Goal: Check status: Check status

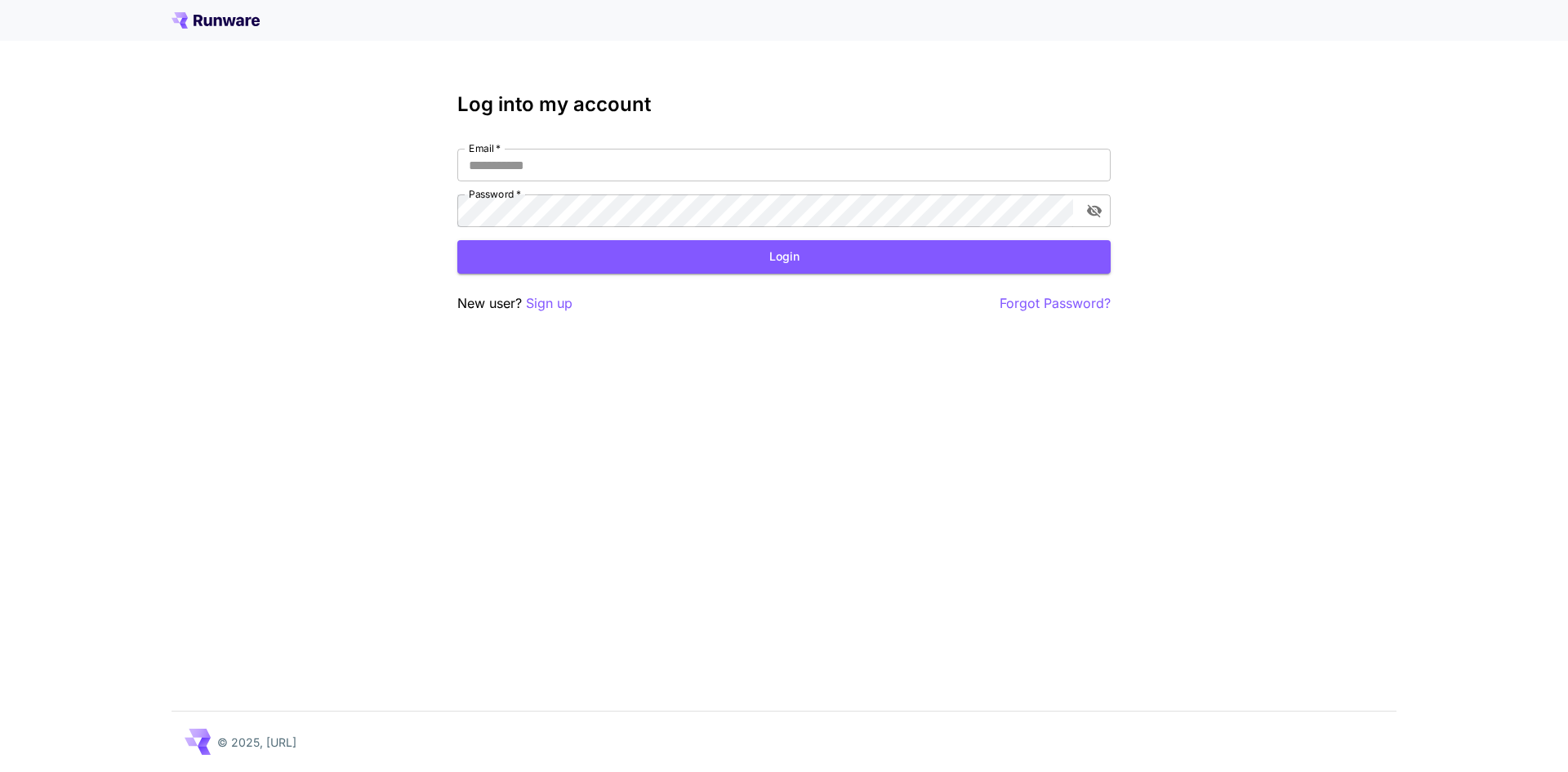
click at [614, 181] on div "Email   * Email   * Password   * Password   *" at bounding box center [784, 188] width 653 height 78
click at [603, 164] on input "Email   *" at bounding box center [784, 165] width 653 height 32
paste input "**********"
type input "**********"
click at [699, 259] on button "Login" at bounding box center [784, 257] width 653 height 33
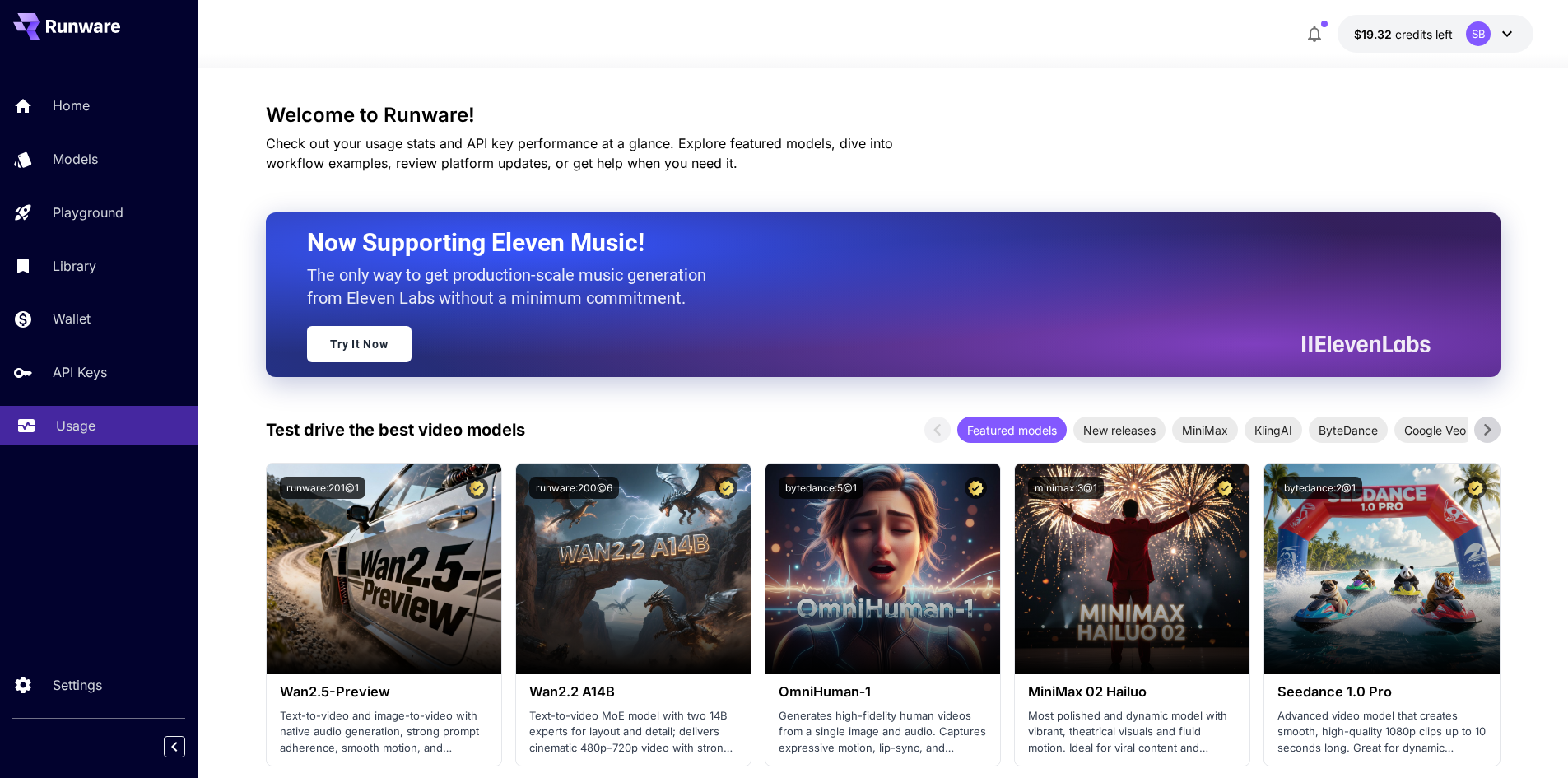
click at [82, 428] on p "Usage" at bounding box center [75, 426] width 39 height 20
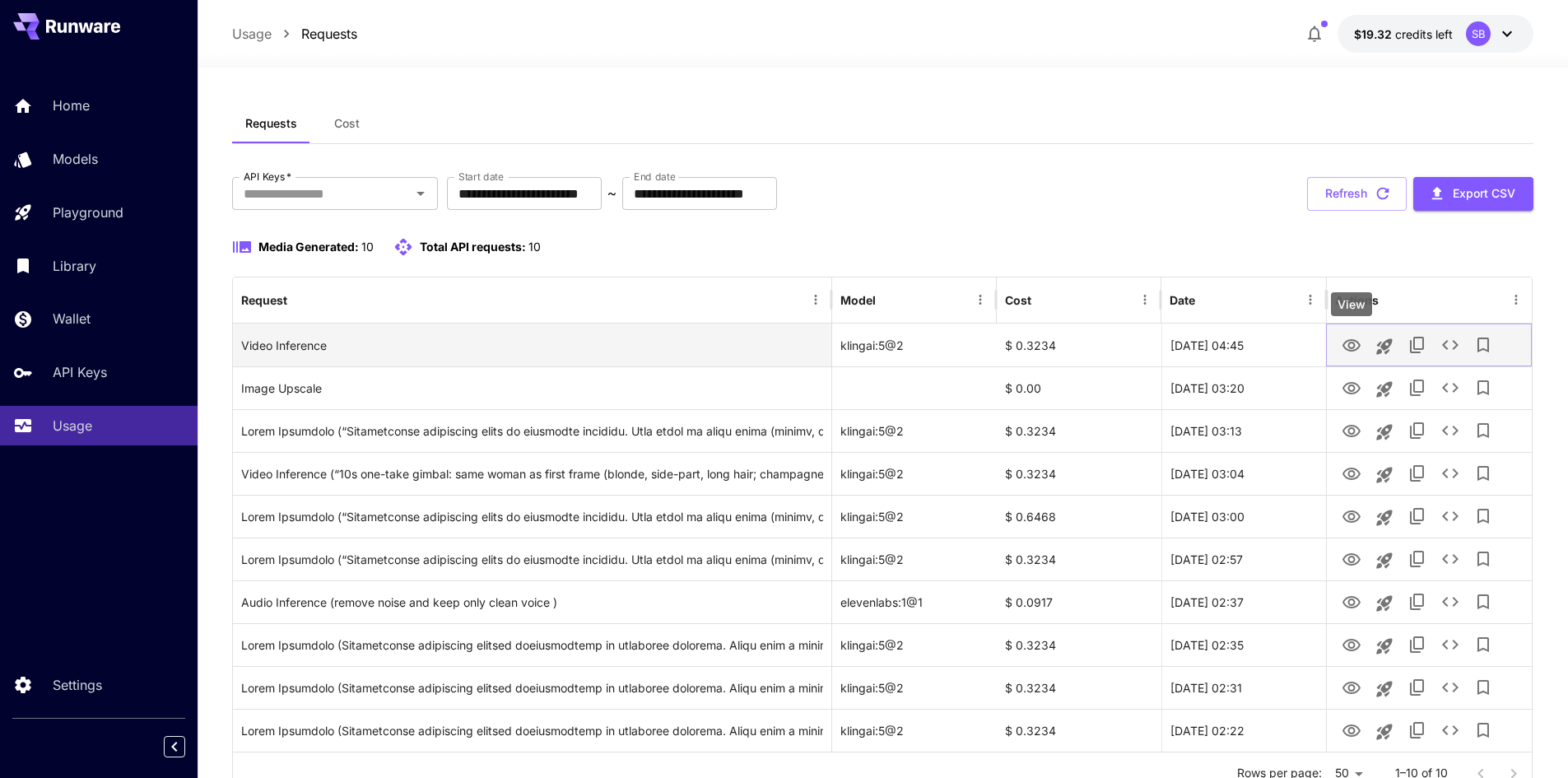
click at [1346, 347] on icon "View" at bounding box center [1352, 346] width 20 height 20
click at [1353, 345] on icon "View" at bounding box center [1352, 346] width 20 height 20
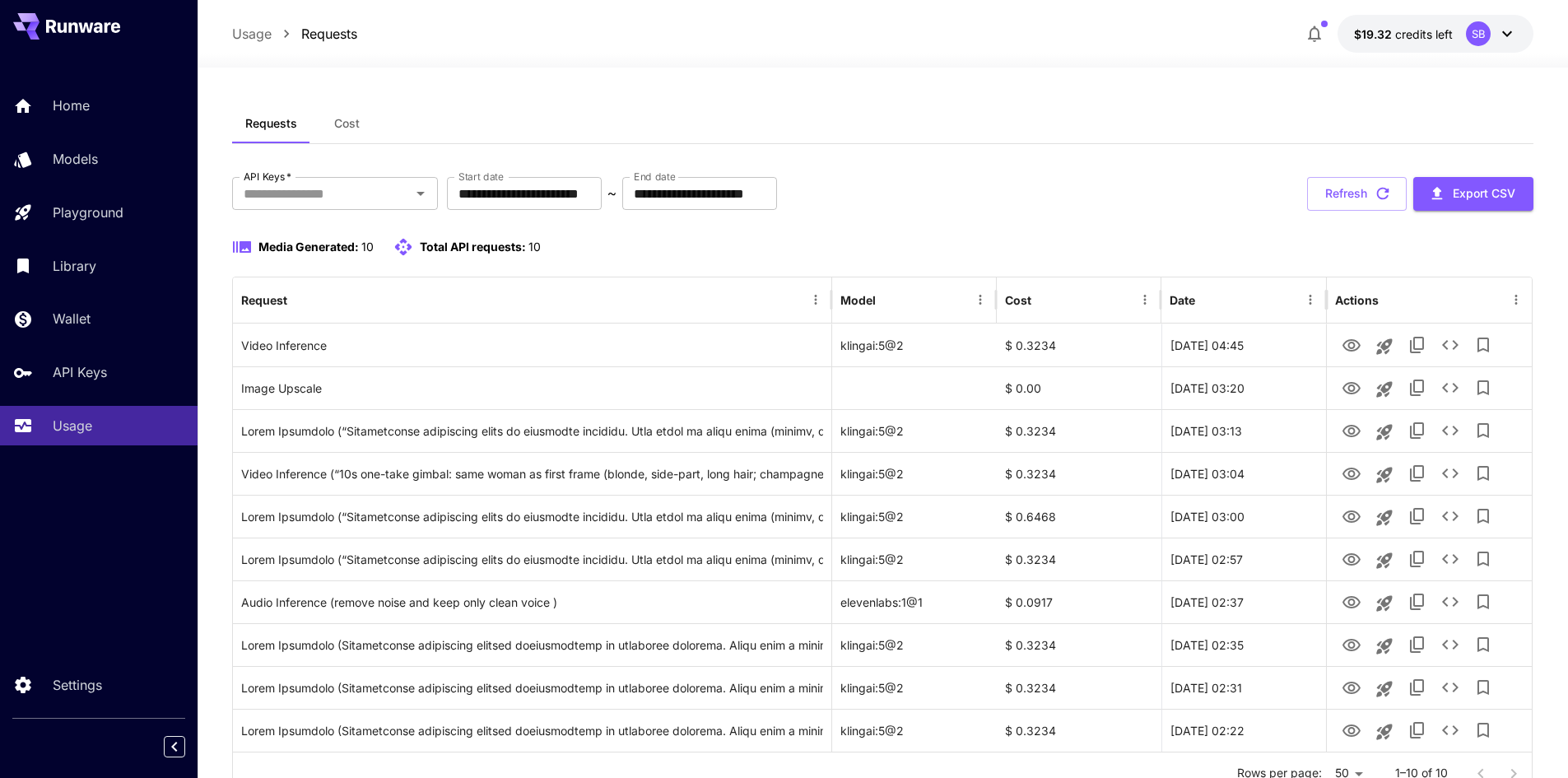
click at [1112, 181] on div "**********" at bounding box center [883, 194] width 1302 height 34
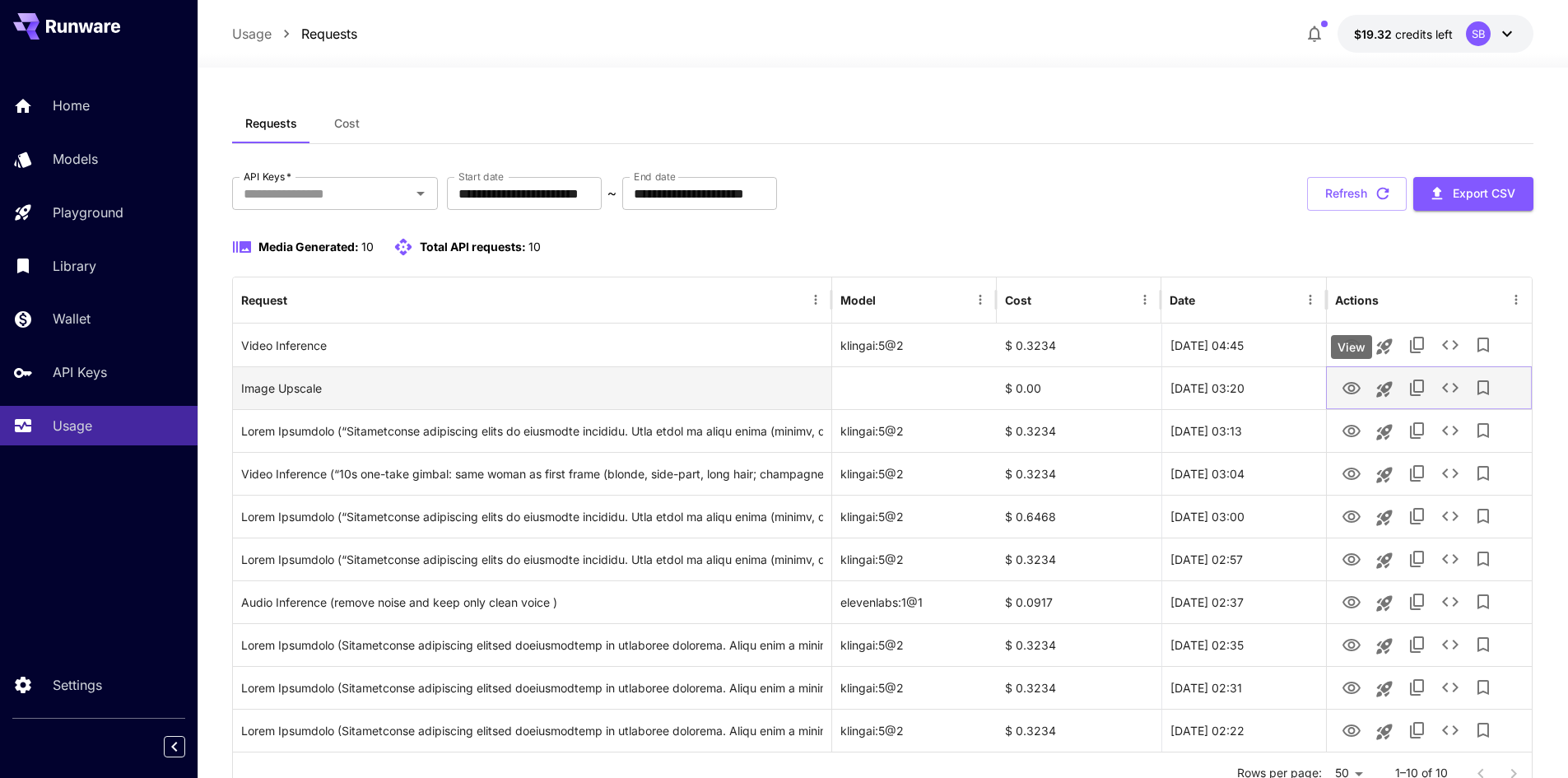
click at [1350, 395] on icon "View" at bounding box center [1352, 389] width 20 height 20
click at [1352, 387] on icon "View" at bounding box center [1352, 389] width 20 height 20
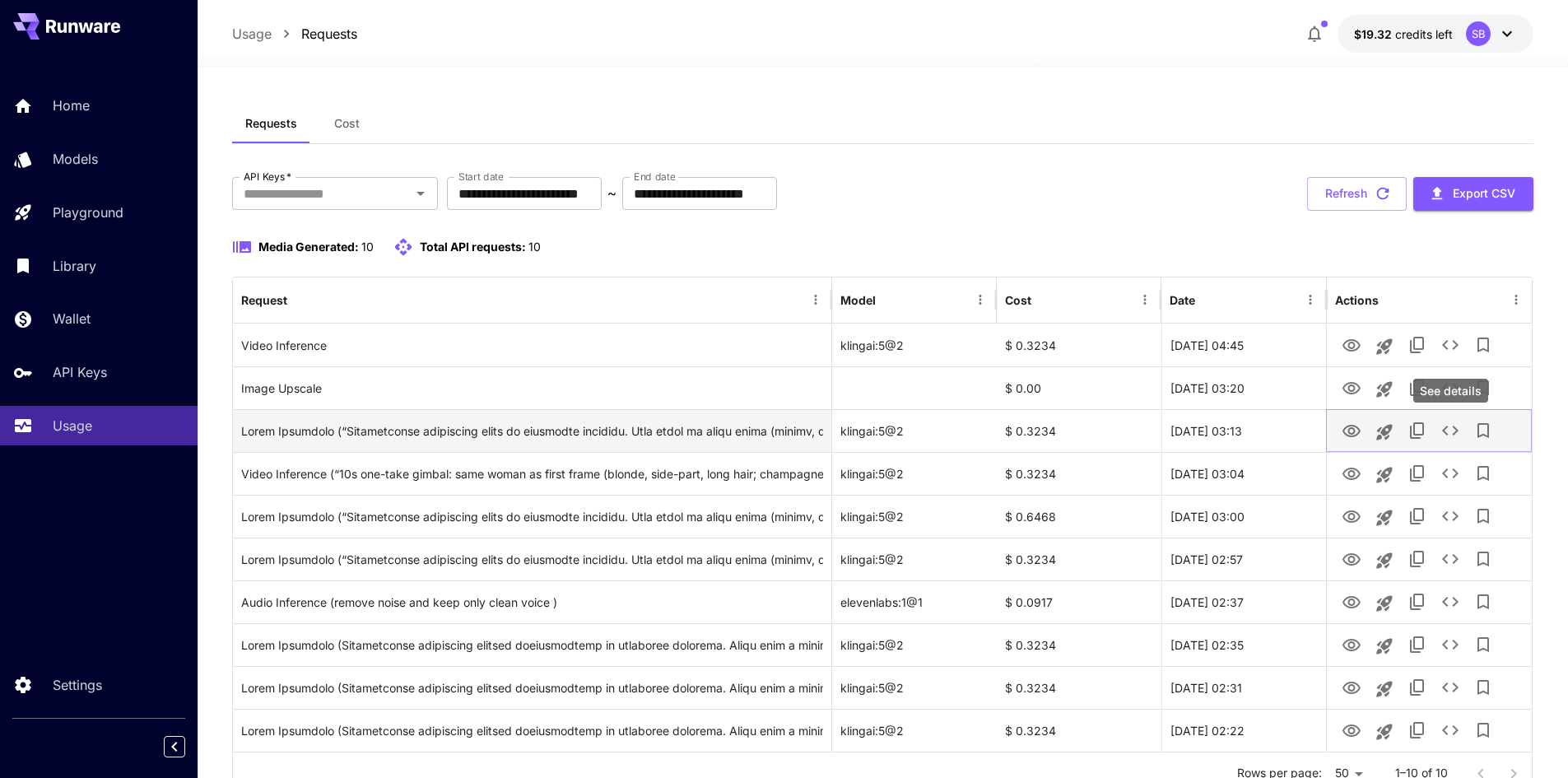
click at [1457, 433] on icon "See details" at bounding box center [1451, 431] width 20 height 20
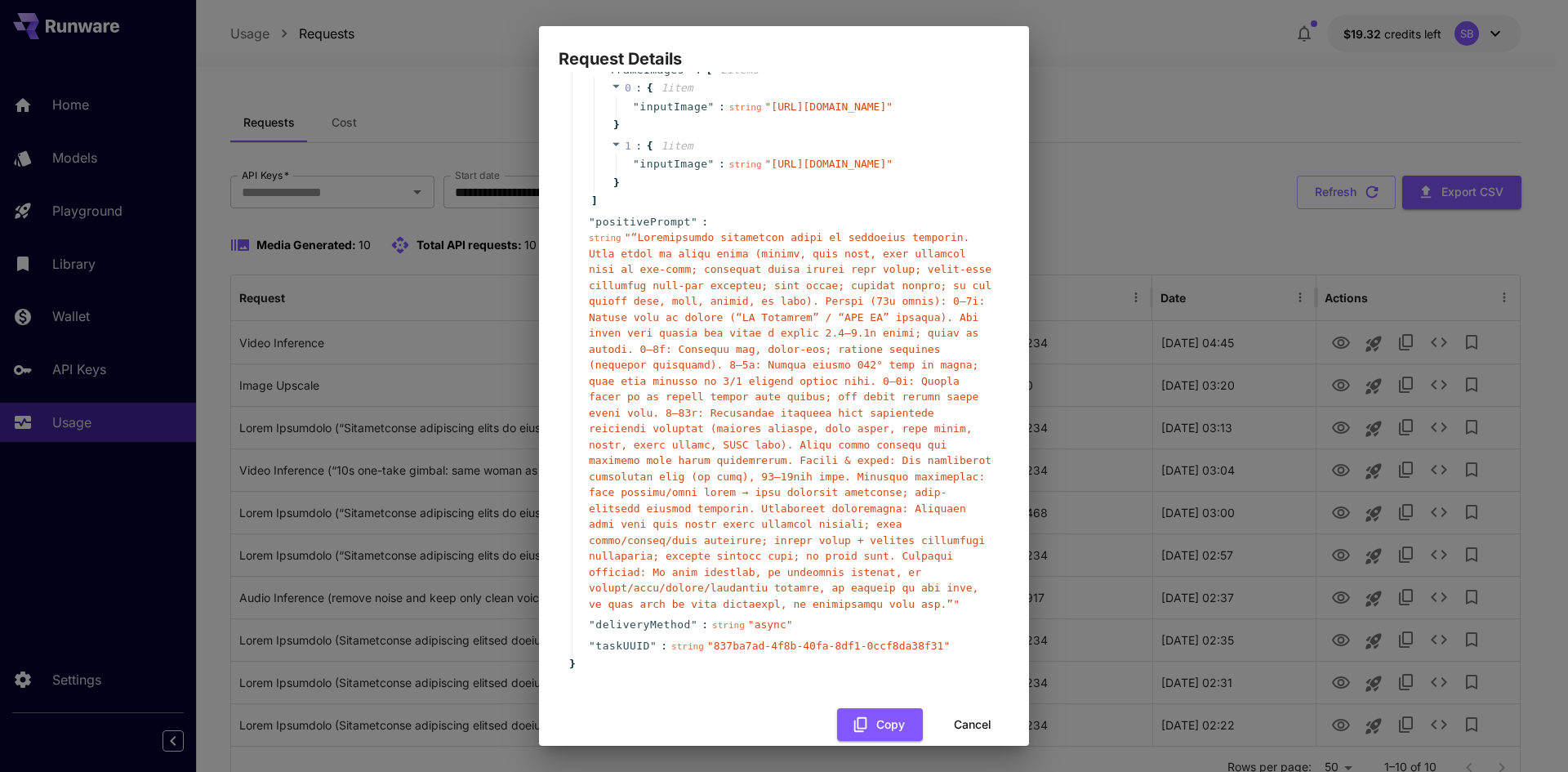
scroll to position [297, 0]
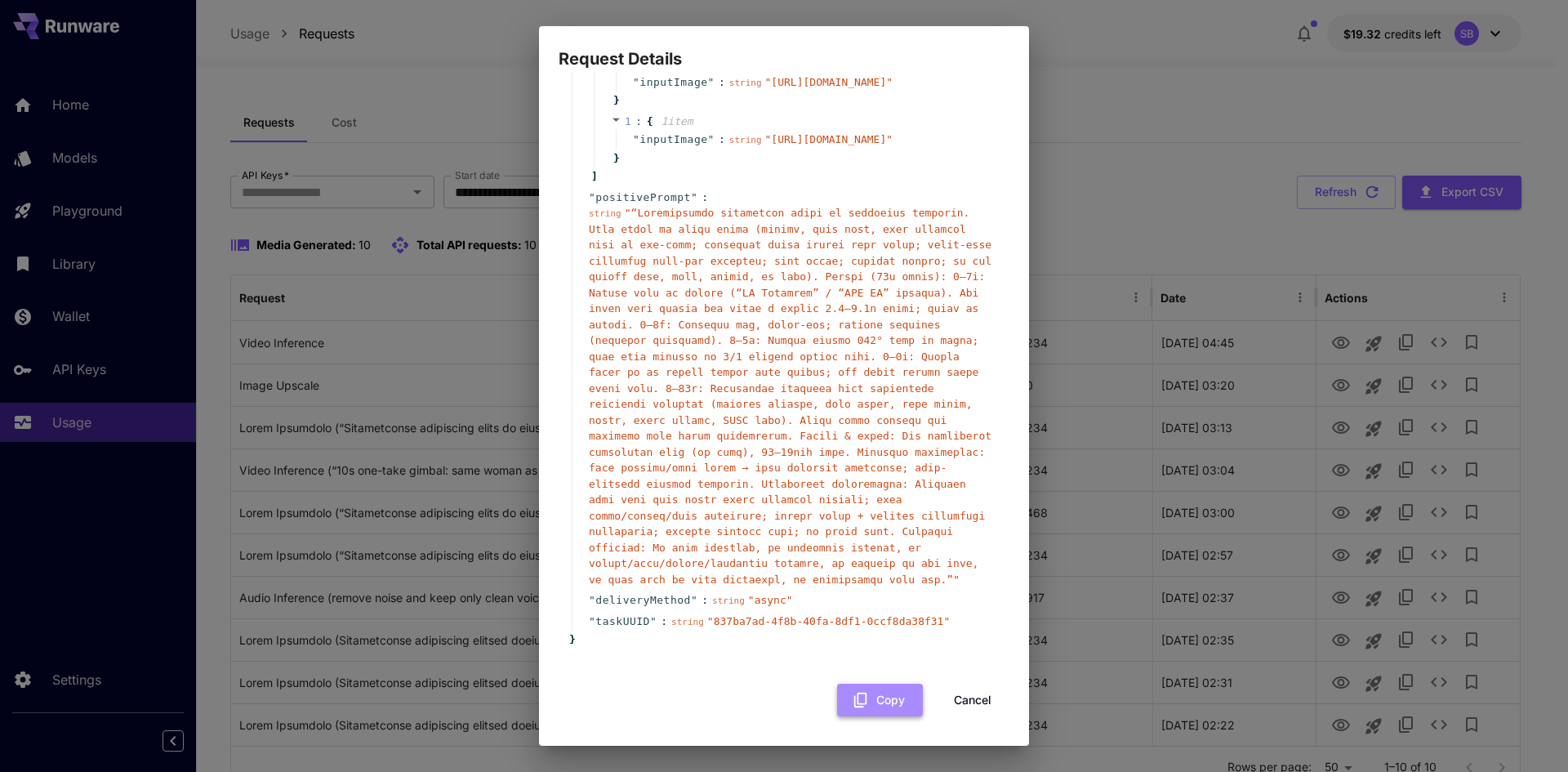
click at [879, 697] on button "Copy" at bounding box center [880, 700] width 86 height 33
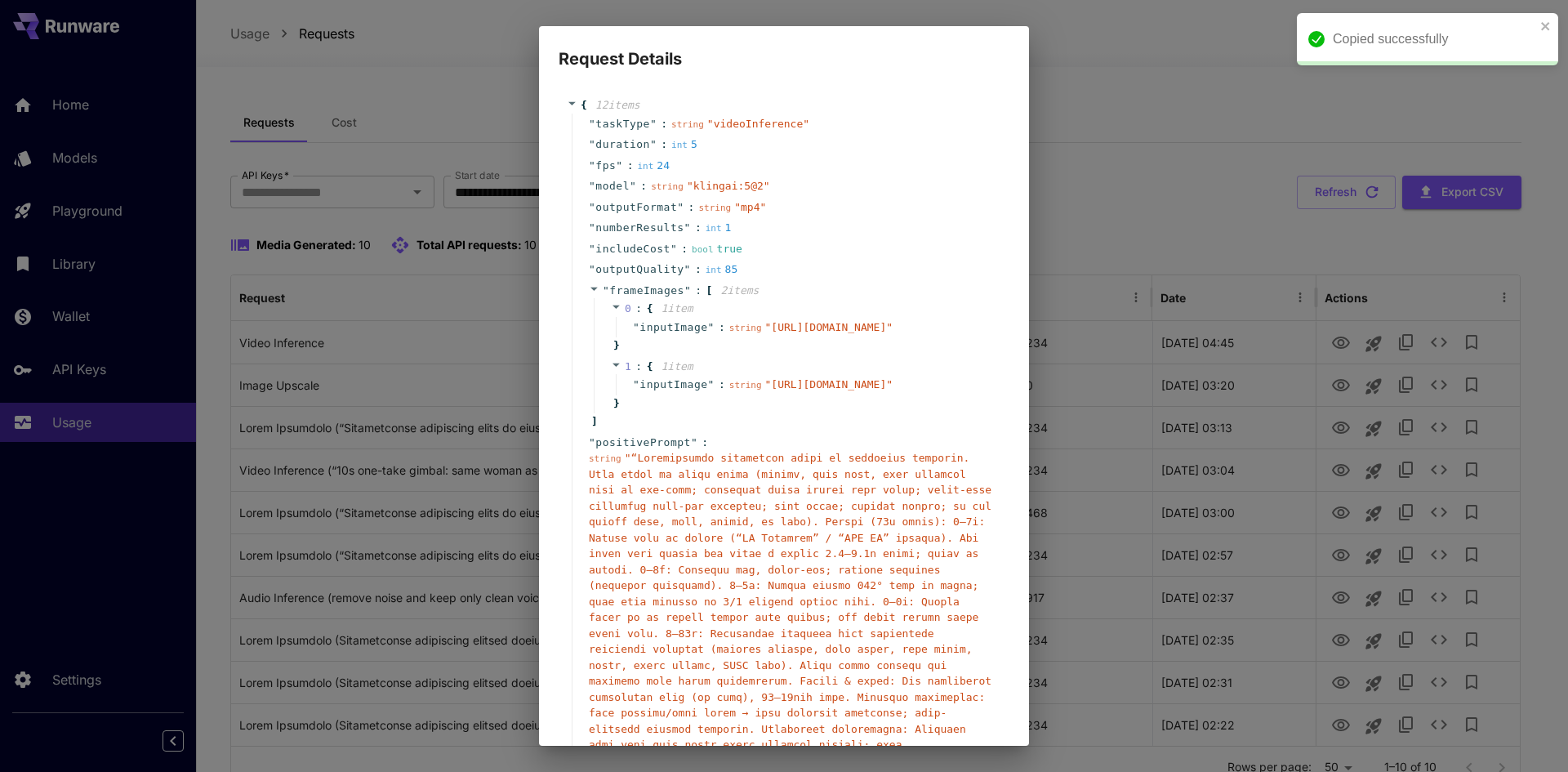
scroll to position [0, 0]
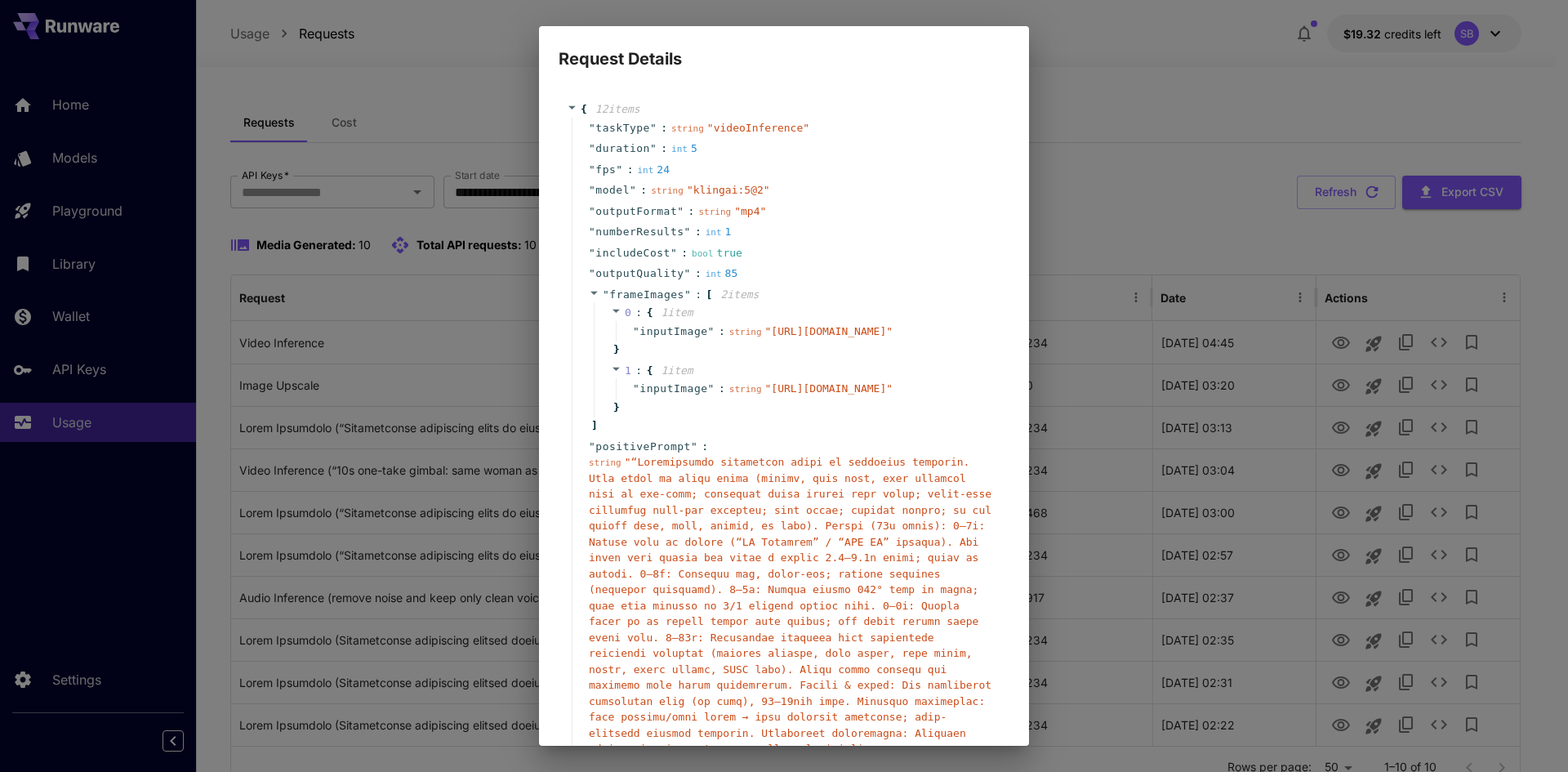
click at [1080, 27] on div "Request Details { 12 item s " taskType " : string " videoInference " " duration…" at bounding box center [784, 386] width 1568 height 772
click at [1147, 288] on div "Request Details { 12 item s " taskType " : string " videoInference " " duration…" at bounding box center [784, 386] width 1568 height 772
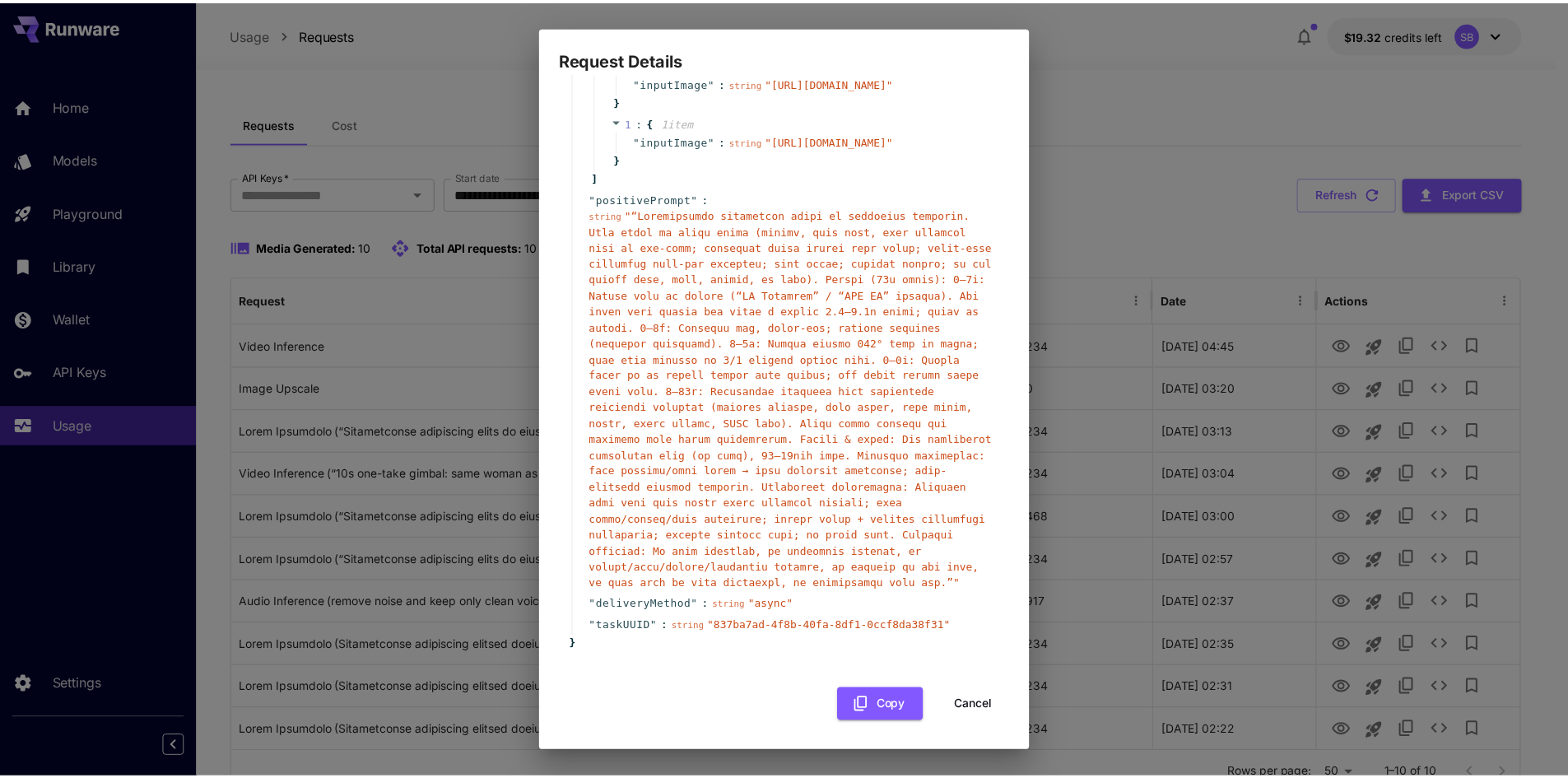
scroll to position [299, 0]
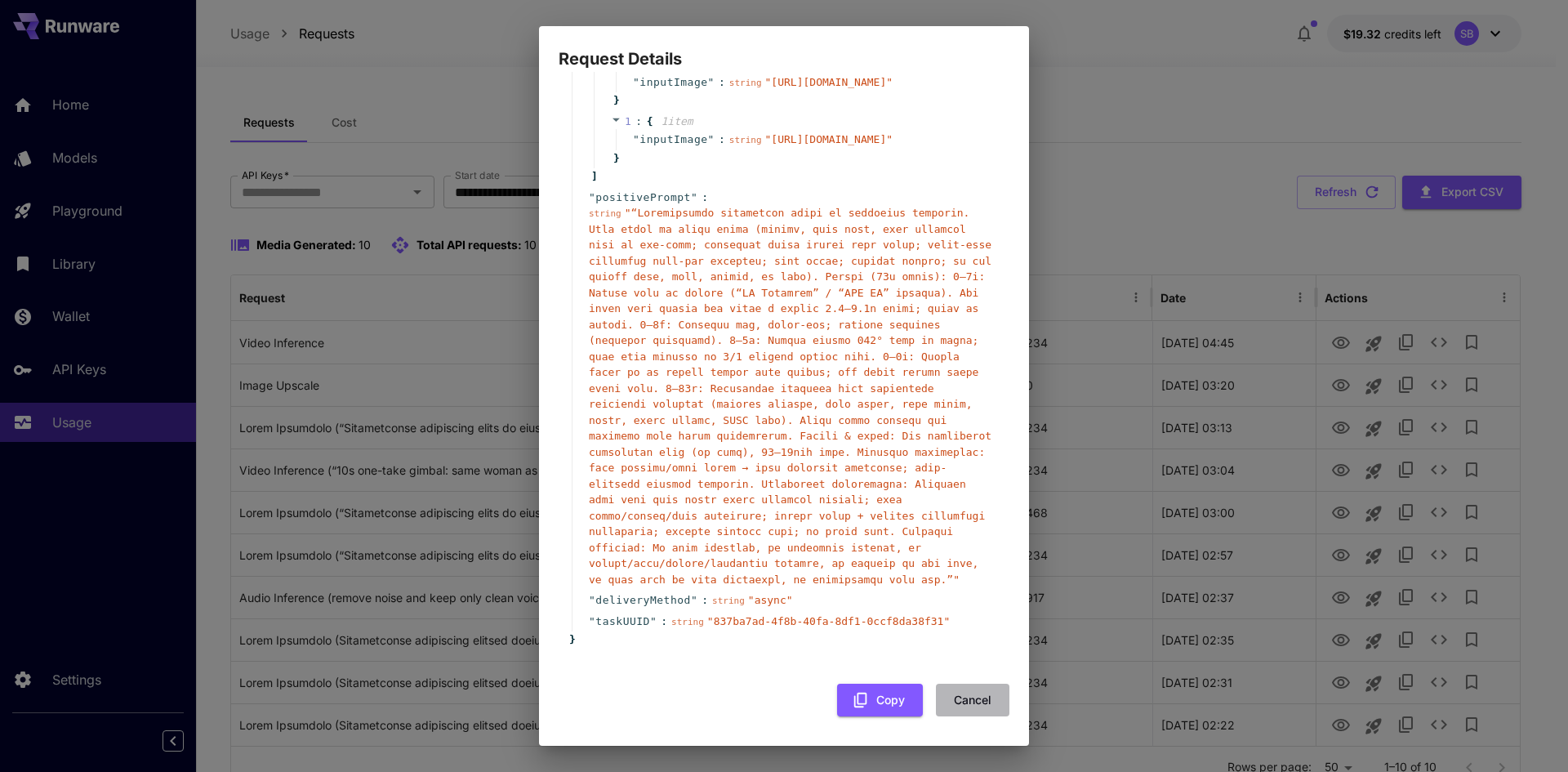
click at [952, 697] on button "Cancel" at bounding box center [972, 700] width 73 height 33
